Goal: Navigation & Orientation: Find specific page/section

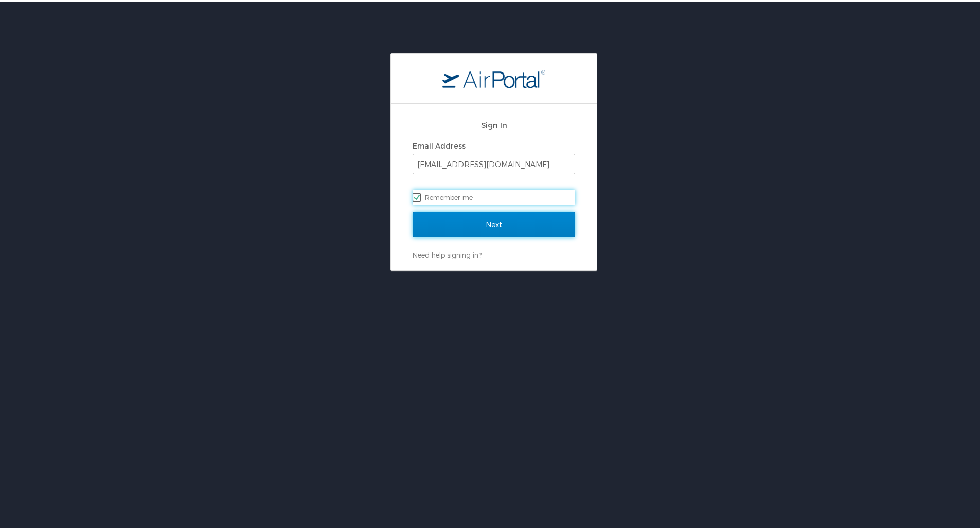
click at [484, 227] on input "Next" at bounding box center [494, 223] width 163 height 26
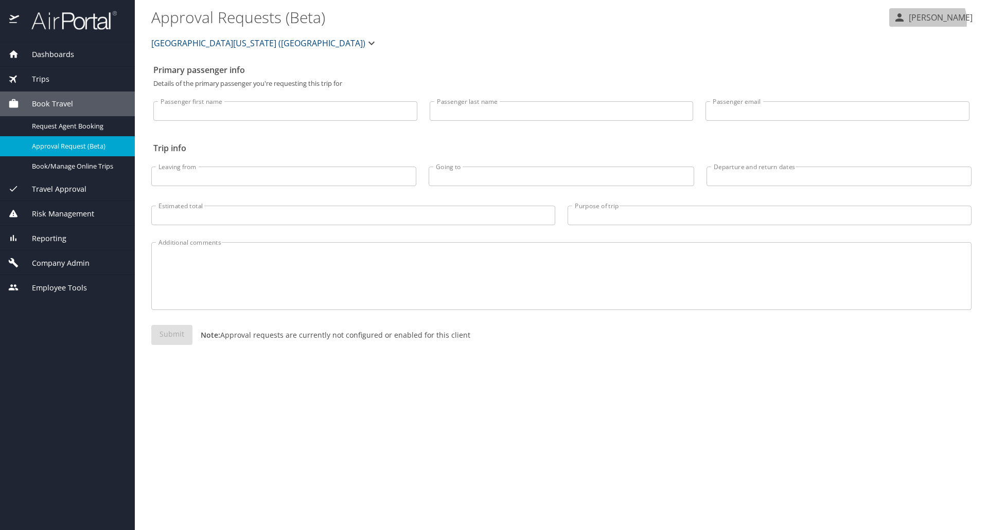
click at [929, 22] on p "[PERSON_NAME]" at bounding box center [939, 17] width 67 height 12
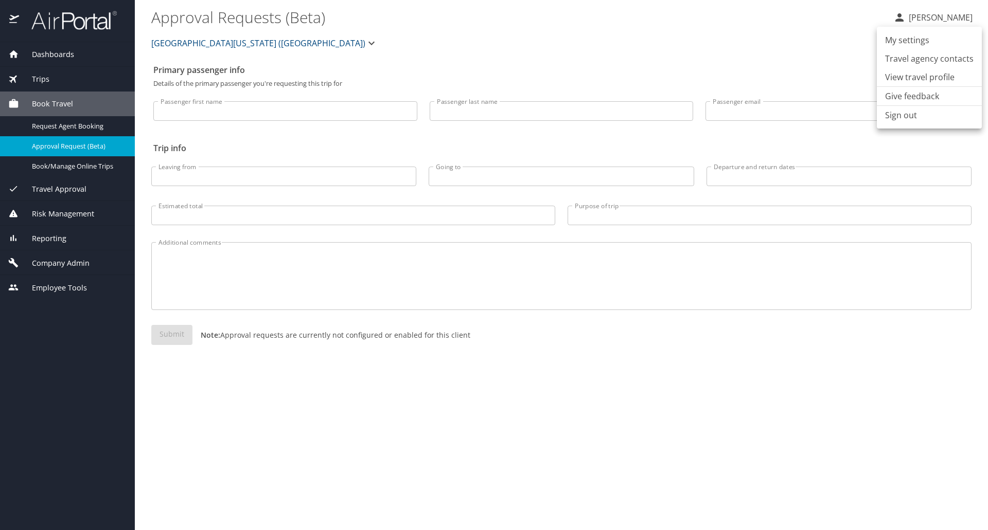
click at [40, 79] on div at bounding box center [494, 265] width 988 height 530
click at [42, 80] on span "Trips" at bounding box center [34, 79] width 30 height 11
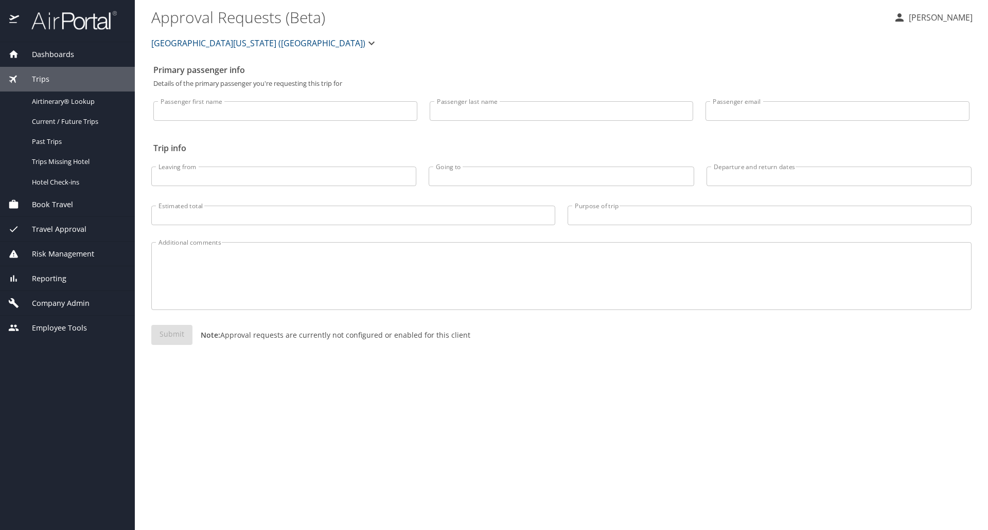
click at [55, 55] on span "Dashboards" at bounding box center [46, 54] width 55 height 11
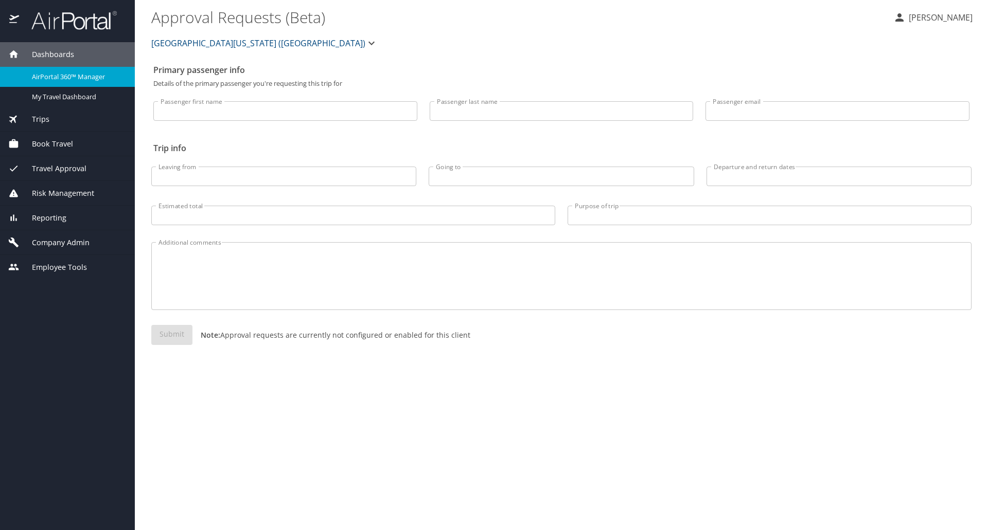
click at [44, 55] on span "Dashboards" at bounding box center [46, 54] width 55 height 11
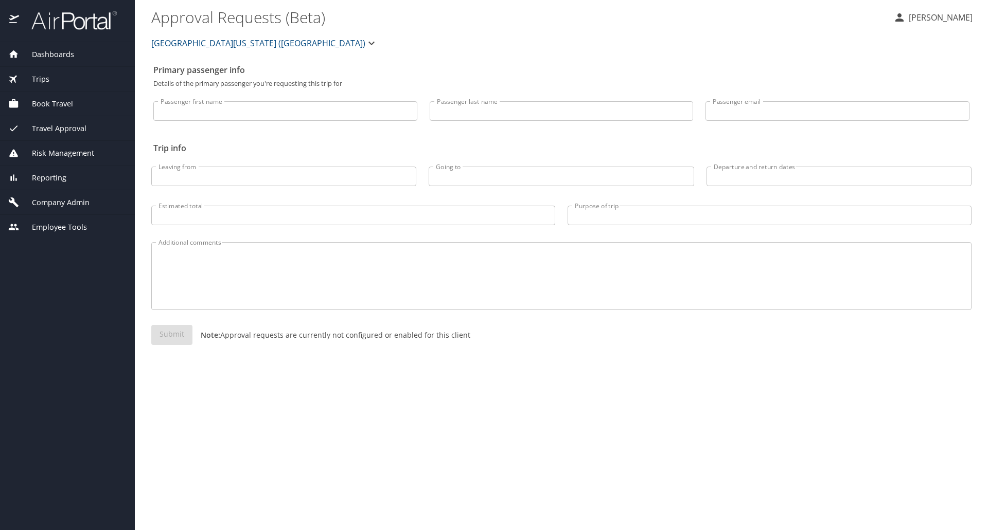
click at [44, 55] on span "Dashboards" at bounding box center [46, 54] width 55 height 11
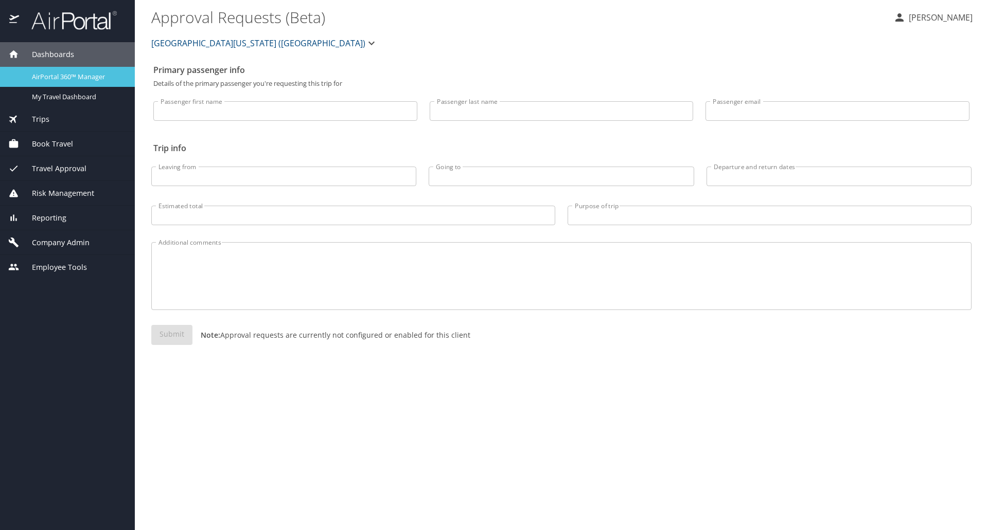
click at [48, 78] on span "AirPortal 360™ Manager" at bounding box center [77, 77] width 91 height 10
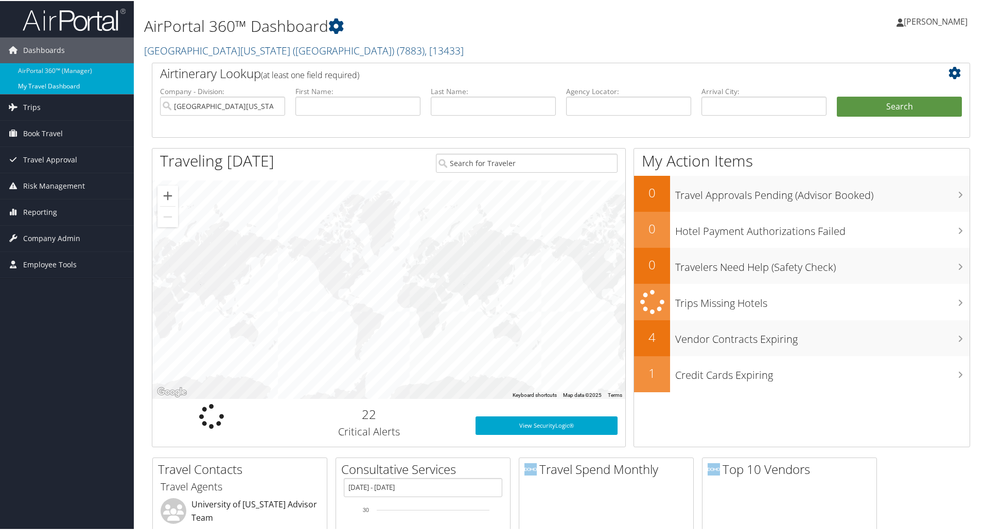
click at [45, 82] on link "My Travel Dashboard" at bounding box center [67, 85] width 134 height 15
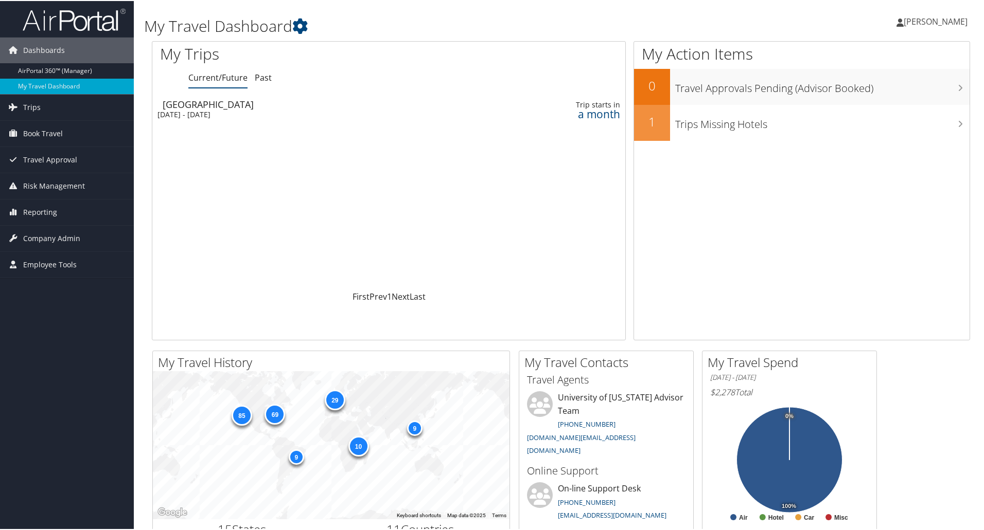
click at [25, 23] on img at bounding box center [74, 19] width 103 height 24
